Goal: Book appointment/travel/reservation

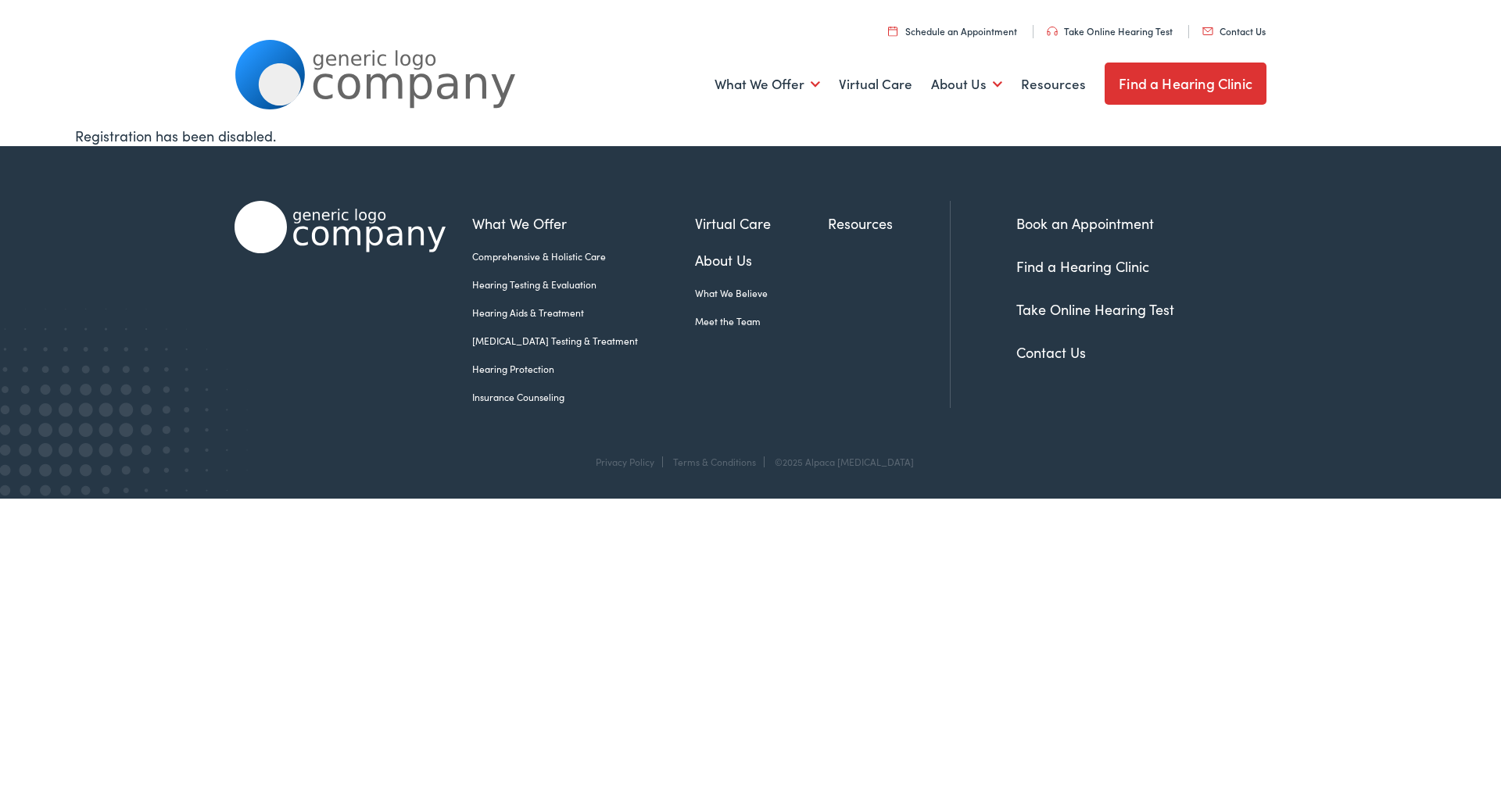
click at [1072, 227] on link "Book an Appointment" at bounding box center [1085, 223] width 138 height 20
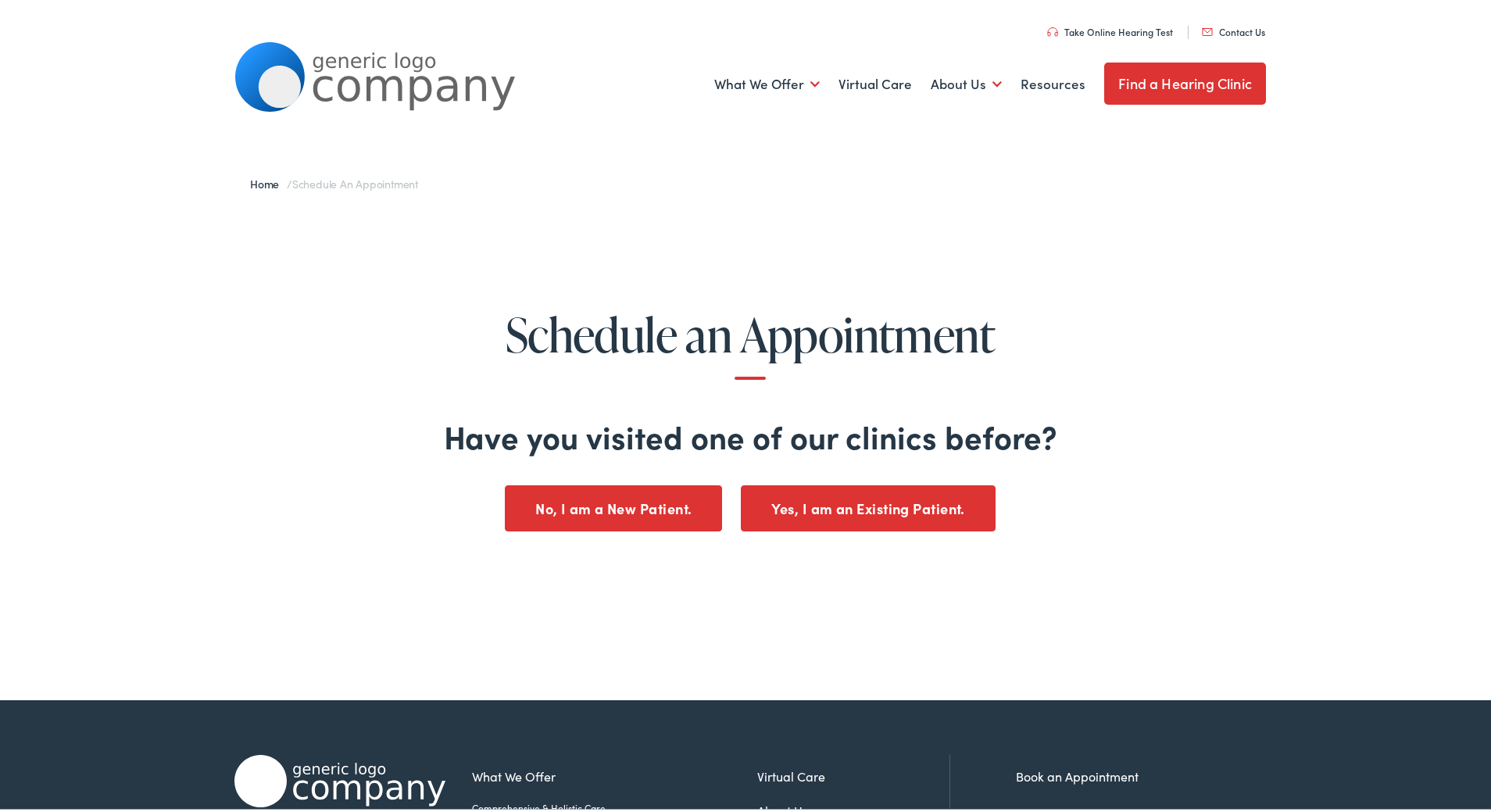
click at [803, 505] on button "Yes, I am an Existing Patient." at bounding box center [869, 505] width 255 height 46
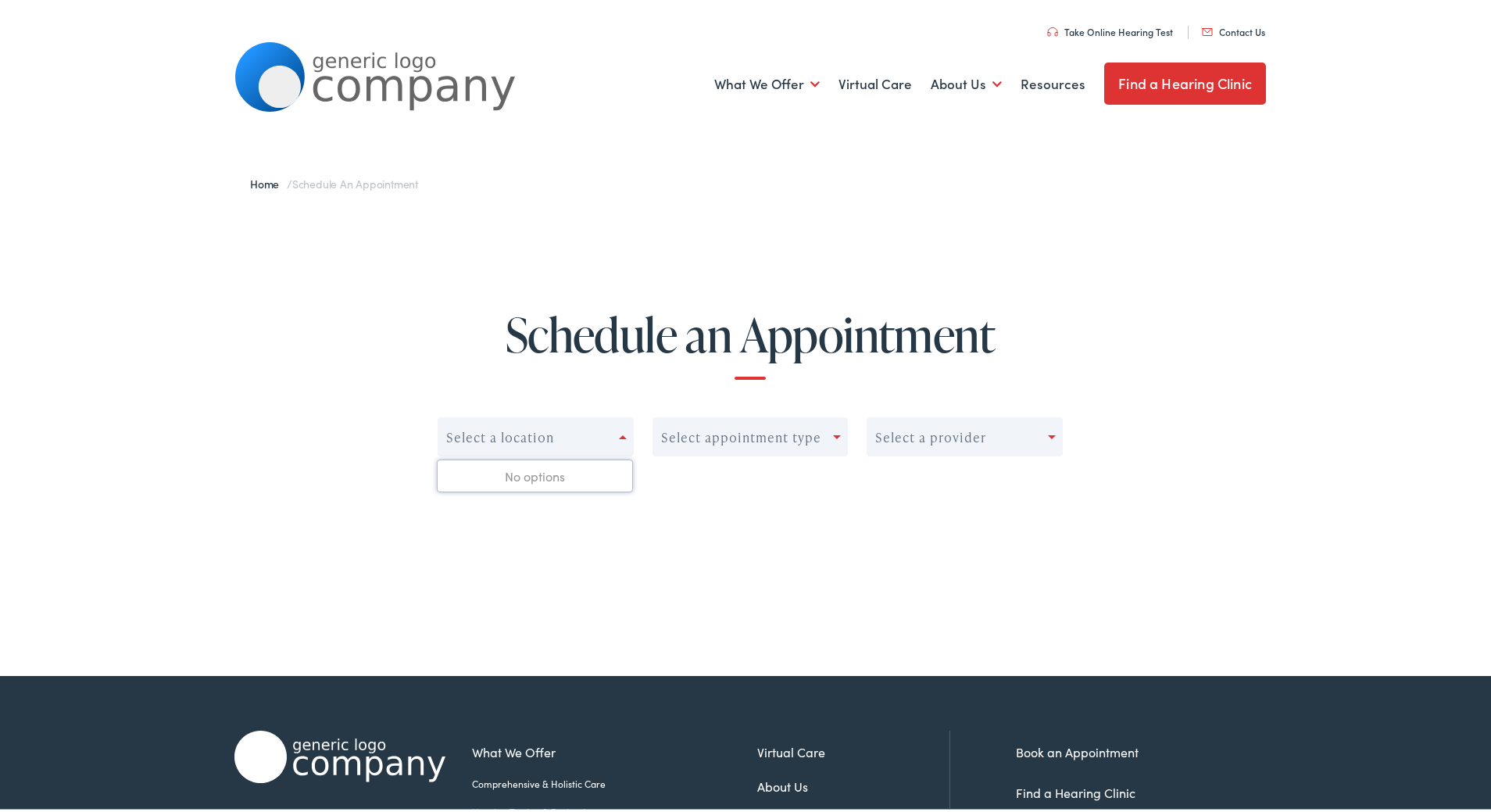
click at [623, 439] on div at bounding box center [625, 434] width 14 height 22
click at [619, 435] on span at bounding box center [622, 435] width 8 height 4
click at [619, 433] on div at bounding box center [622, 435] width 8 height 4
click at [547, 442] on div "Select a location" at bounding box center [500, 435] width 108 height 15
drag, startPoint x: 547, startPoint y: 442, endPoint x: 564, endPoint y: 434, distance: 18.8
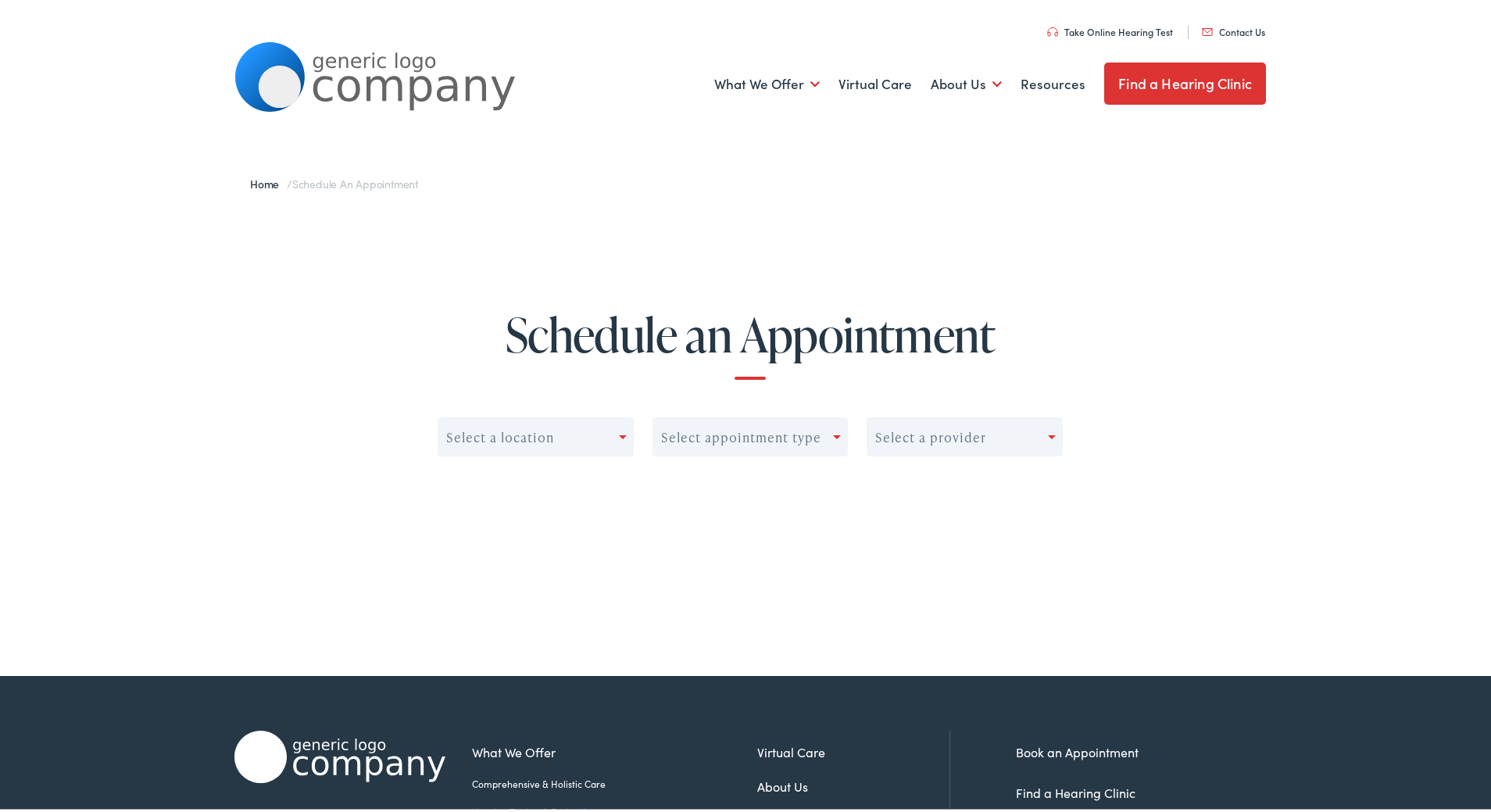
click at [550, 440] on div "Select a location" at bounding box center [500, 435] width 108 height 15
click at [783, 435] on div "Select appointment type" at bounding box center [741, 435] width 160 height 15
click at [927, 432] on div "Select a provider" at bounding box center [931, 435] width 111 height 15
click at [1235, 356] on h1 "Schedule an Appointment" at bounding box center [751, 341] width 1381 height 71
click at [1226, 25] on link "Contact Us" at bounding box center [1234, 29] width 63 height 13
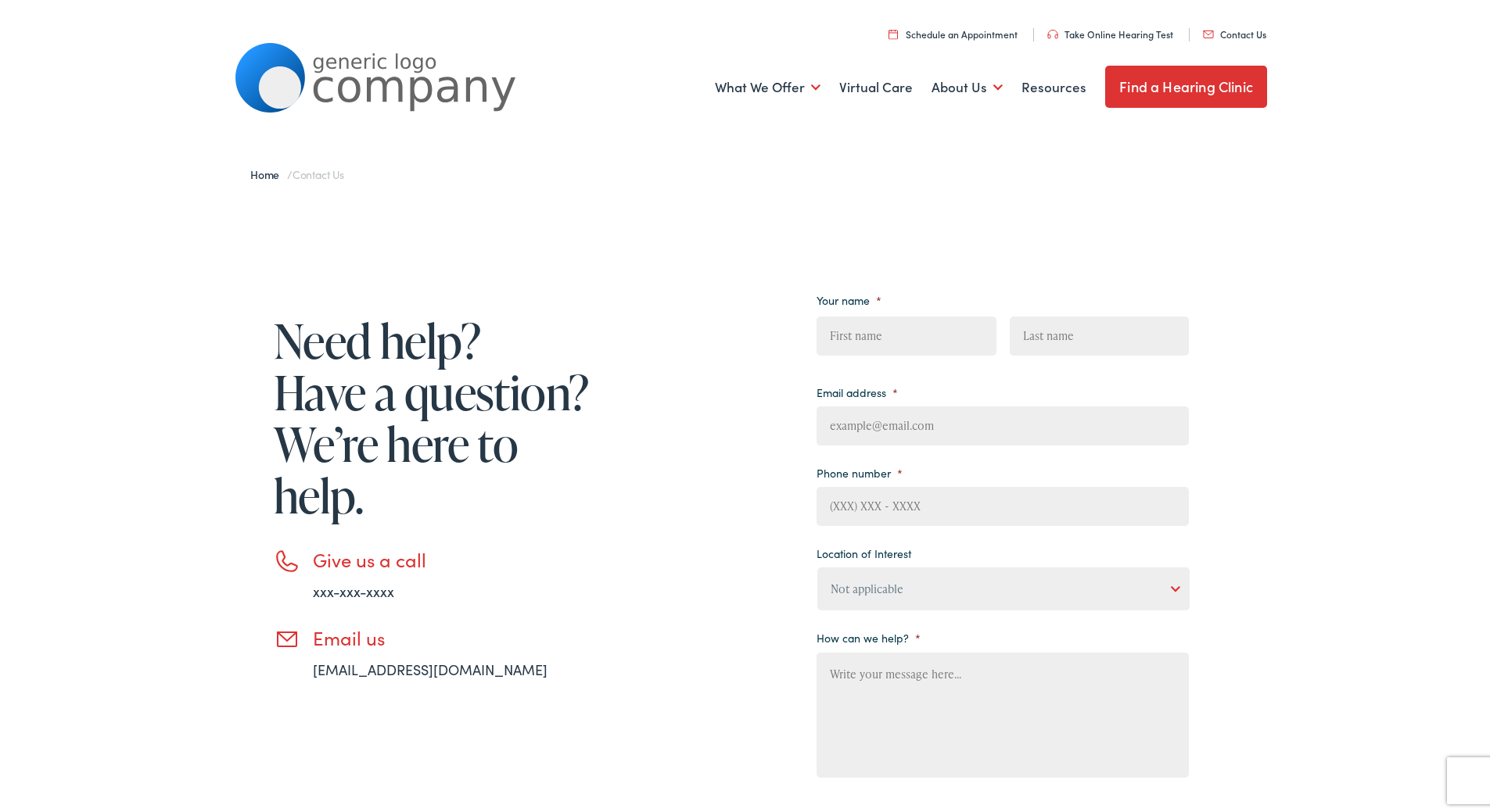
click at [1212, 75] on link "Find a Hearing Clinic" at bounding box center [1186, 83] width 162 height 42
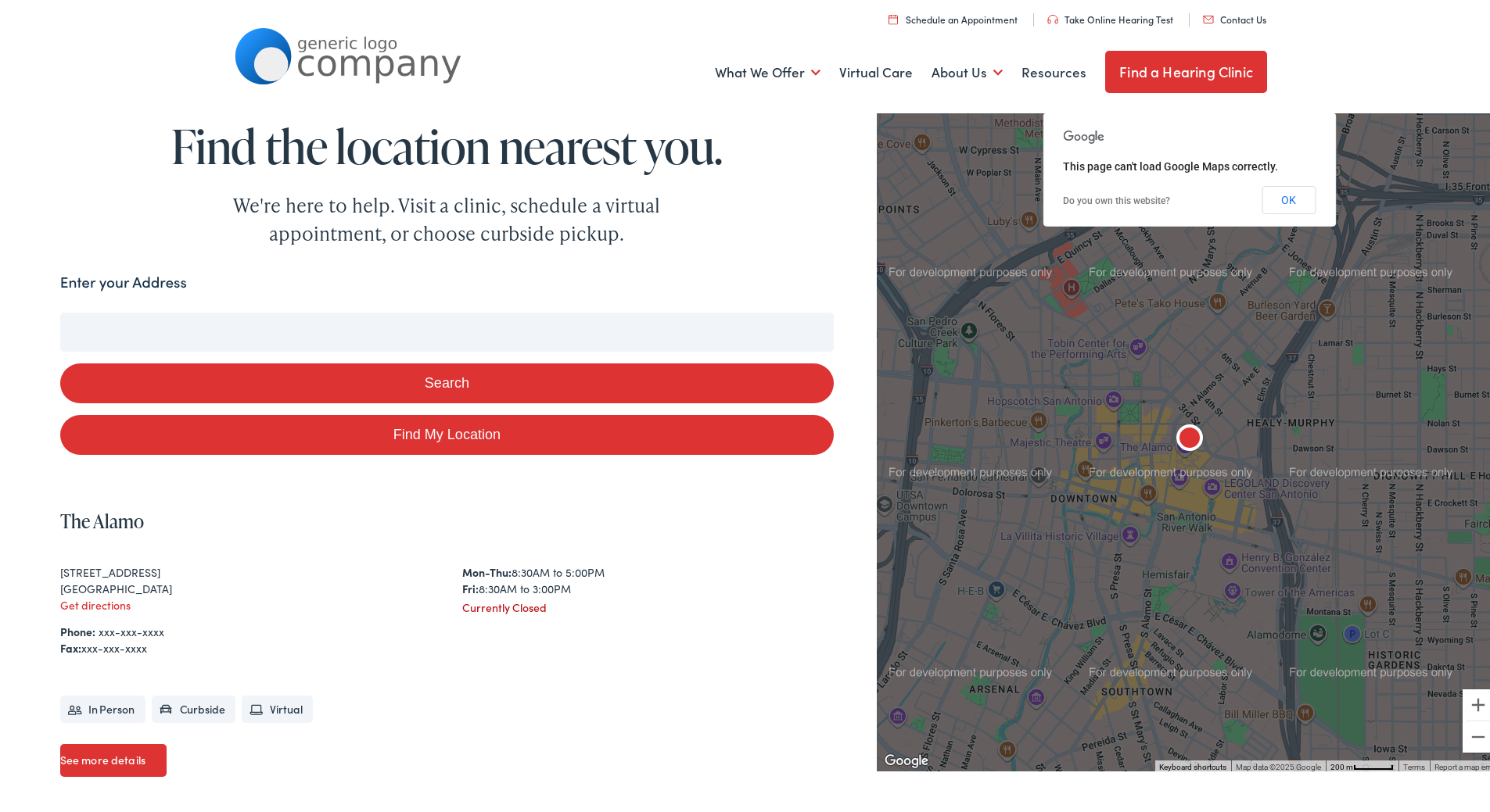
click at [443, 381] on button "Search" at bounding box center [447, 380] width 774 height 40
click at [180, 336] on input "Enter your Address" at bounding box center [447, 328] width 774 height 39
type input "4"
